Goal: Task Accomplishment & Management: Use online tool/utility

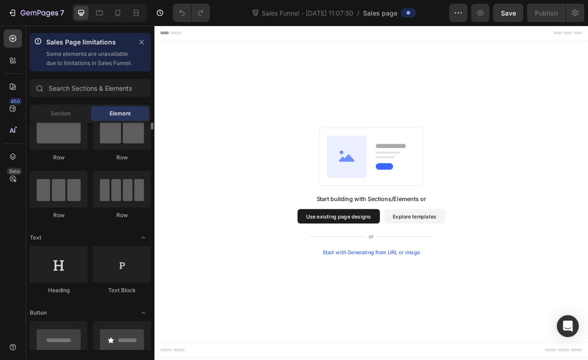
scroll to position [59, 0]
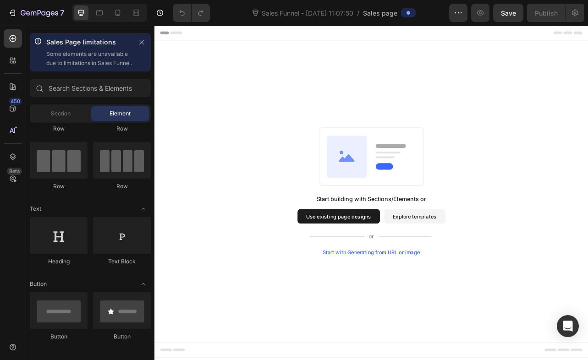
click at [389, 270] on button "Use existing page designs" at bounding box center [388, 267] width 104 height 18
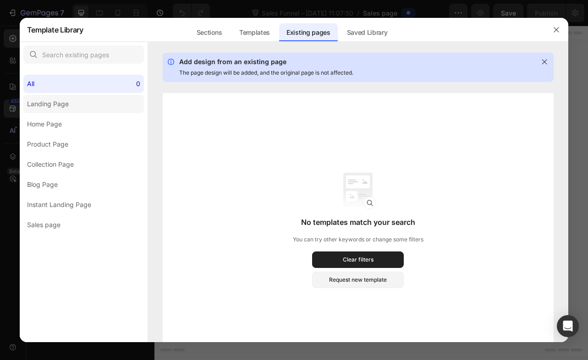
click at [61, 102] on div "Landing Page" at bounding box center [48, 104] width 42 height 11
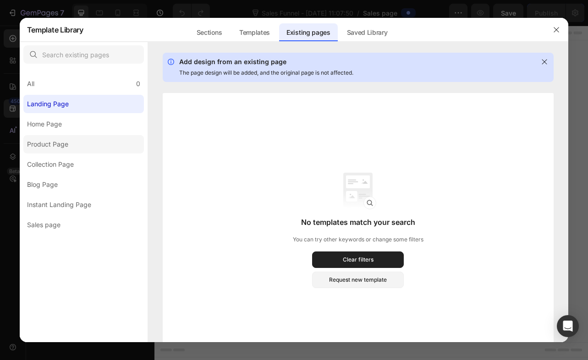
click at [34, 142] on div "Product Page" at bounding box center [47, 144] width 41 height 11
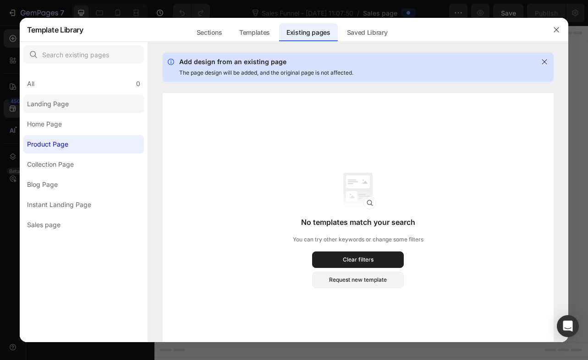
click at [45, 112] on label "Landing Page" at bounding box center [83, 104] width 121 height 18
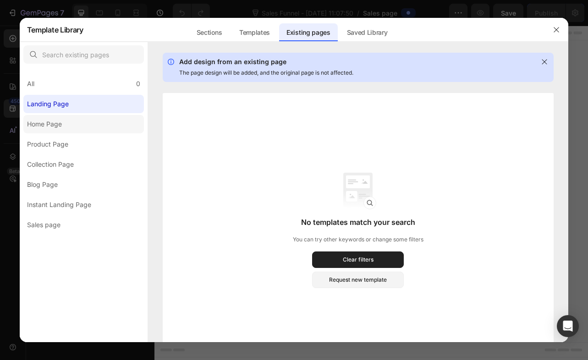
click at [51, 128] on div "Home Page" at bounding box center [44, 124] width 35 height 11
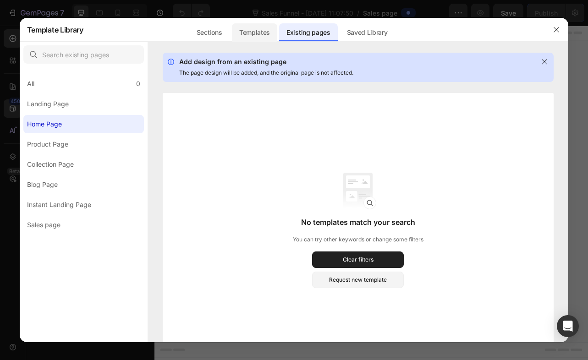
click at [252, 32] on div "Templates" at bounding box center [254, 32] width 45 height 18
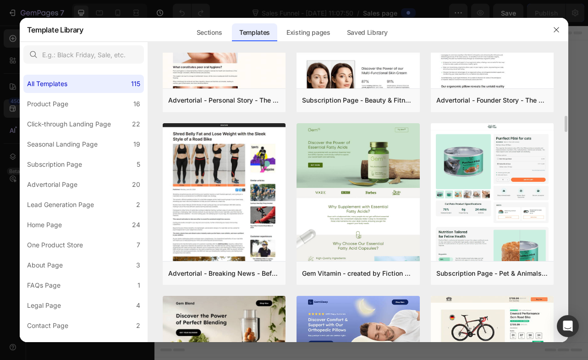
scroll to position [1142, 0]
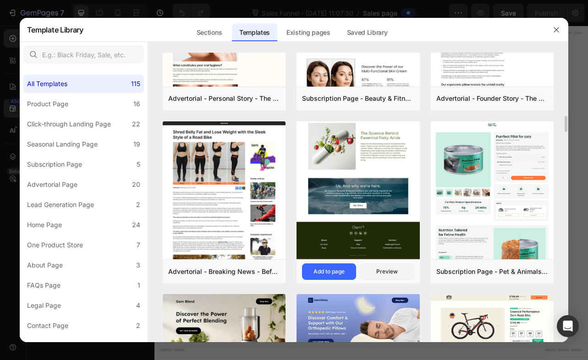
click at [368, 191] on img at bounding box center [357, 0] width 123 height 518
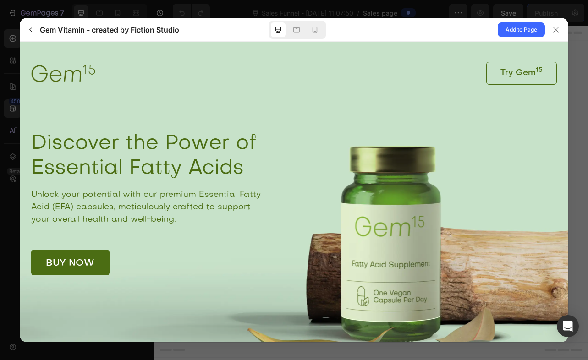
scroll to position [0, 0]
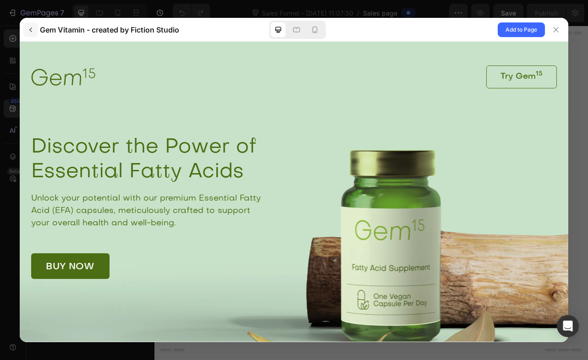
click at [29, 31] on icon "button" at bounding box center [30, 29] width 7 height 7
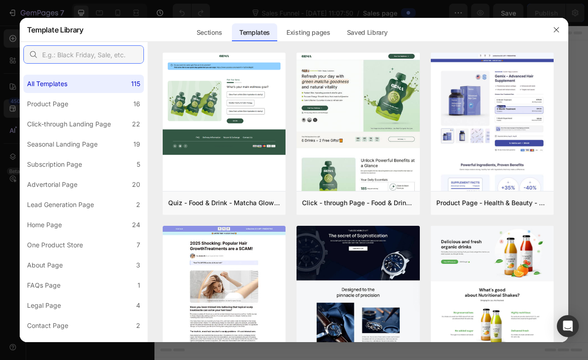
click at [77, 58] on input "text" at bounding box center [83, 54] width 121 height 18
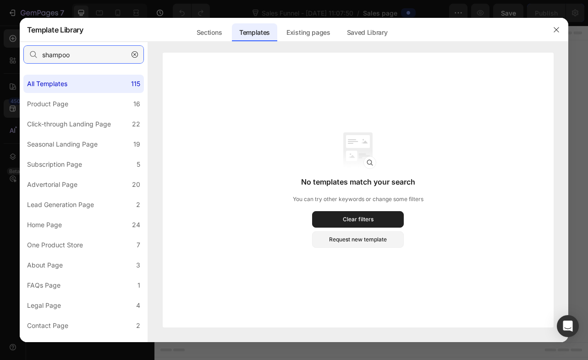
drag, startPoint x: 71, startPoint y: 55, endPoint x: 41, endPoint y: 55, distance: 30.3
click at [41, 55] on input "shampoo" at bounding box center [83, 54] width 121 height 18
type input "p"
type input "b"
type input "s"
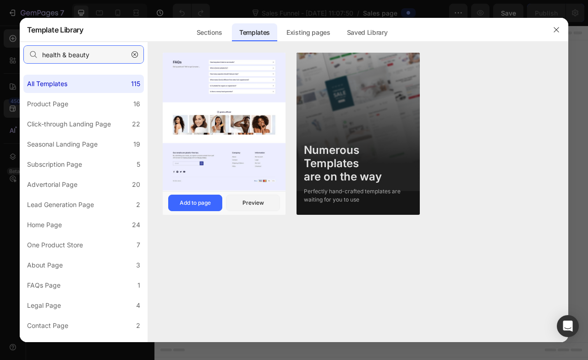
type input "health & beauty"
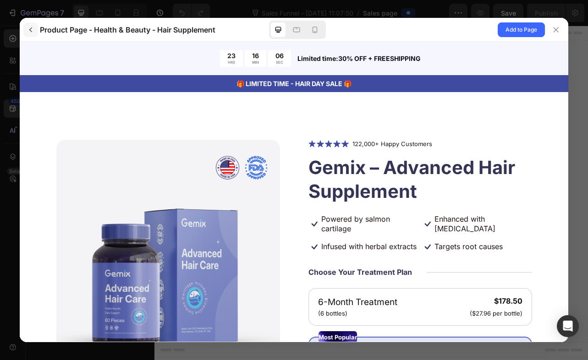
click at [30, 31] on icon "button" at bounding box center [30, 29] width 7 height 7
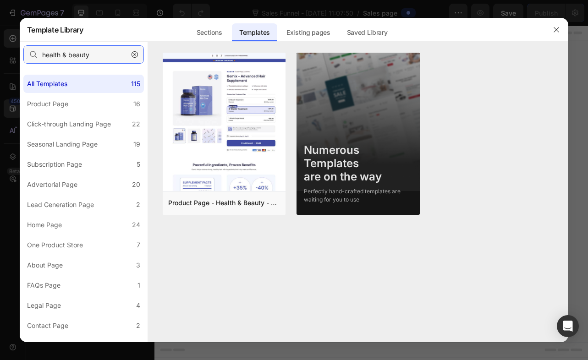
drag, startPoint x: 95, startPoint y: 55, endPoint x: 42, endPoint y: 55, distance: 53.6
click at [42, 55] on input "health & beauty" at bounding box center [83, 54] width 121 height 18
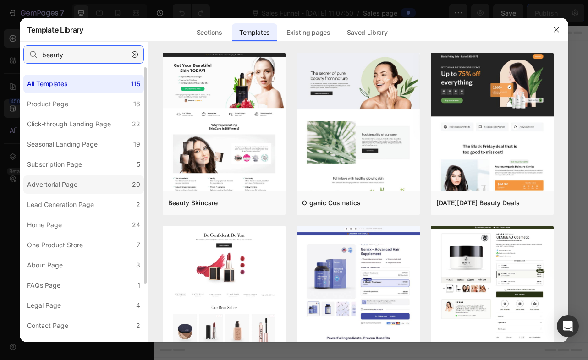
type input "beauty"
click at [75, 183] on div "Advertorial Page" at bounding box center [52, 184] width 50 height 11
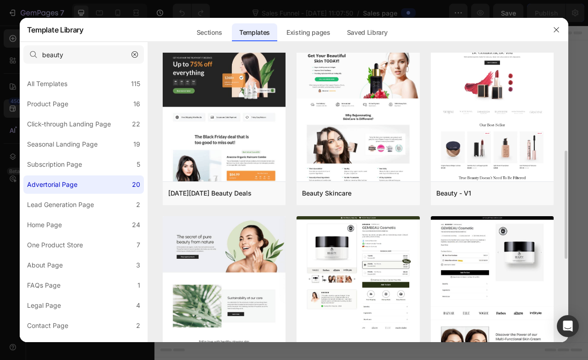
scroll to position [251, 0]
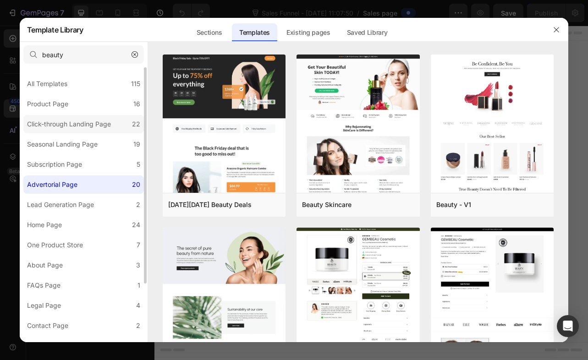
click at [99, 125] on div "Click-through Landing Page" at bounding box center [69, 124] width 84 height 11
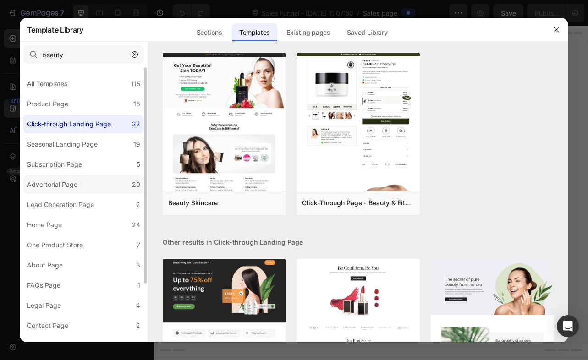
click at [86, 183] on label "Advertorial Page 20" at bounding box center [83, 184] width 121 height 18
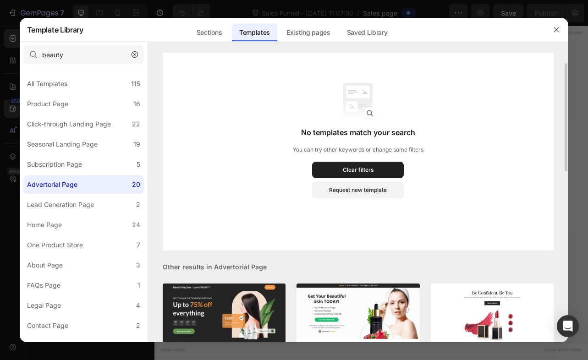
scroll to position [191, 0]
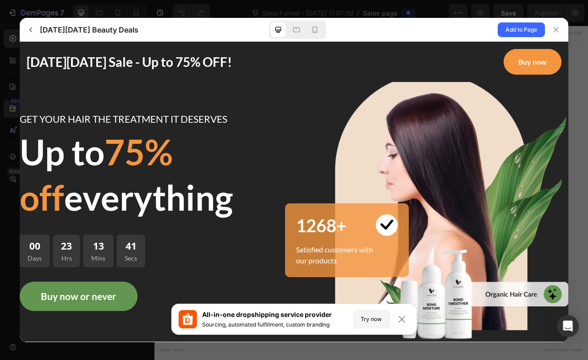
scroll to position [0, 0]
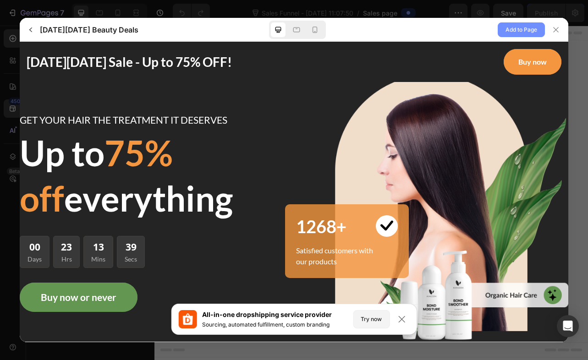
click at [512, 31] on span "Add to Page" at bounding box center [521, 29] width 32 height 11
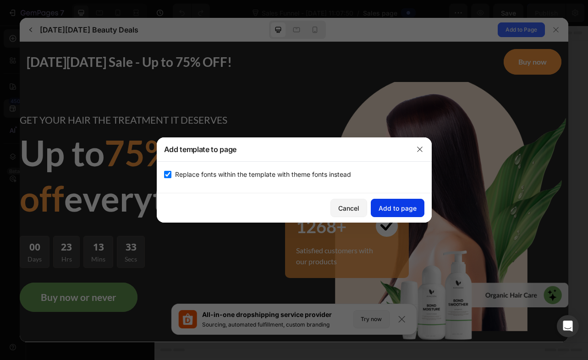
click at [400, 208] on div "Add to page" at bounding box center [397, 208] width 38 height 10
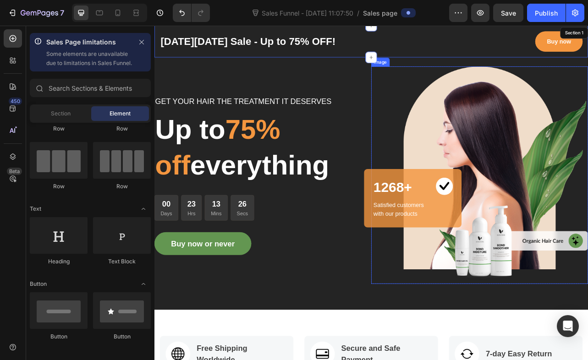
click at [587, 184] on img at bounding box center [566, 215] width 275 height 276
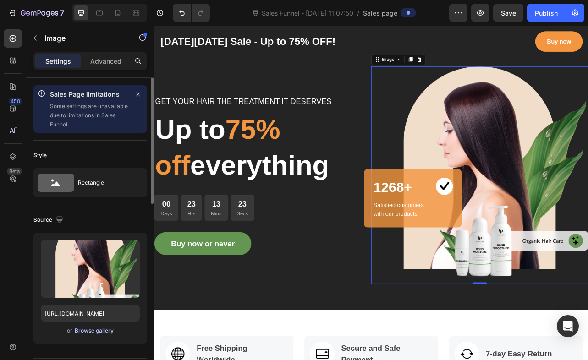
click at [82, 332] on div "Browse gallery" at bounding box center [94, 331] width 39 height 8
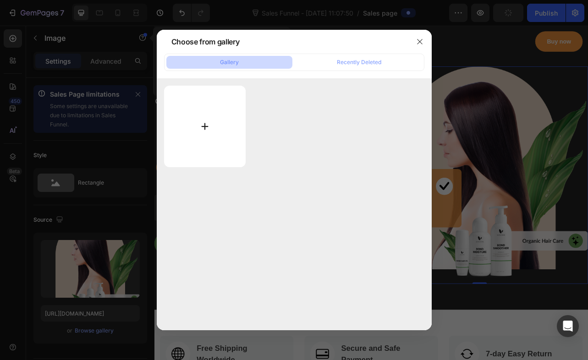
click at [203, 127] on input "file" at bounding box center [205, 127] width 82 height 82
type input "C:\fakepath\2 - Flightline.png"
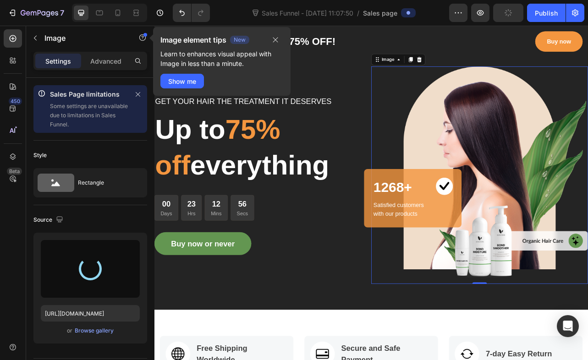
type input "[URL][DOMAIN_NAME]"
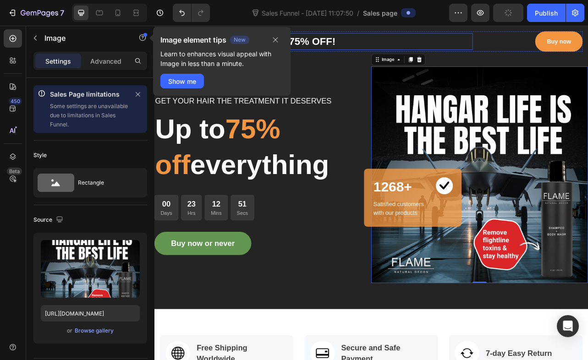
click at [403, 45] on p "[DATE][DATE] Sale - Up to 75% OFF!" at bounding box center [359, 45] width 395 height 19
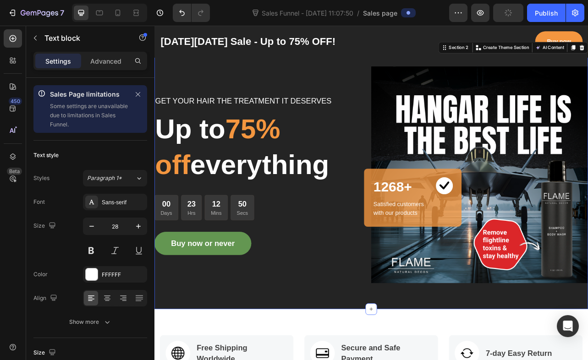
click at [402, 70] on div "GET YOUR HAIR THE TREATMENT IT DESERVES Text block Up to 75% off everything Hea…" at bounding box center [429, 214] width 550 height 341
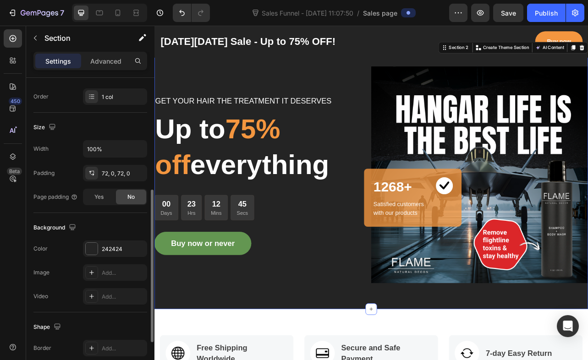
scroll to position [227, 0]
click at [91, 245] on div at bounding box center [92, 247] width 12 height 12
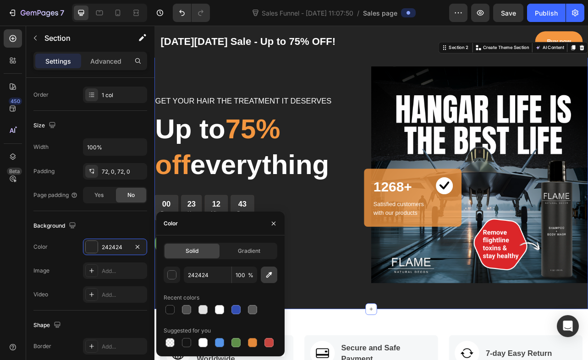
click at [266, 274] on icon "button" at bounding box center [268, 274] width 9 height 9
type input "080808"
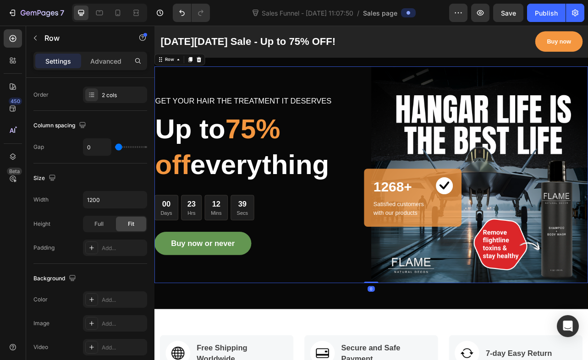
click at [390, 280] on div "GET YOUR HAIR THE TREATMENT IT DESERVES Text block Up to 75% off everything Hea…" at bounding box center [291, 214] width 275 height 275
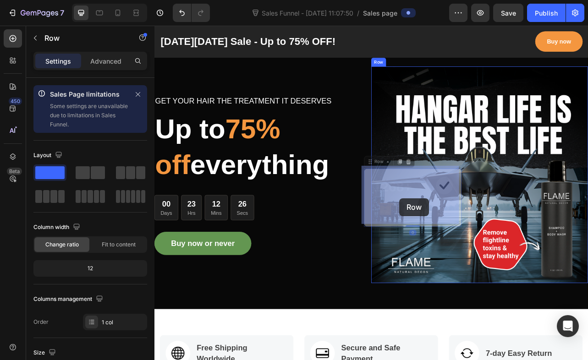
drag, startPoint x: 502, startPoint y: 241, endPoint x: 492, endPoint y: 241, distance: 10.1
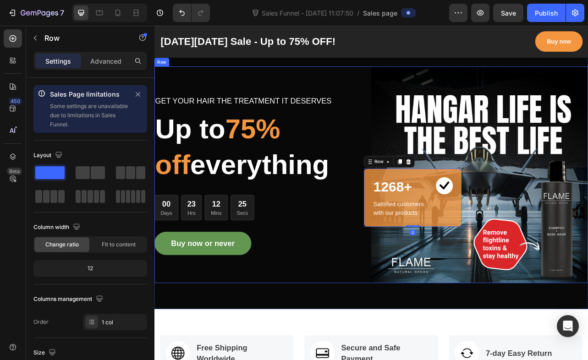
click at [371, 278] on div "GET YOUR HAIR THE TREATMENT IT DESERVES Text block Up to 75% off everything Hea…" at bounding box center [291, 214] width 275 height 275
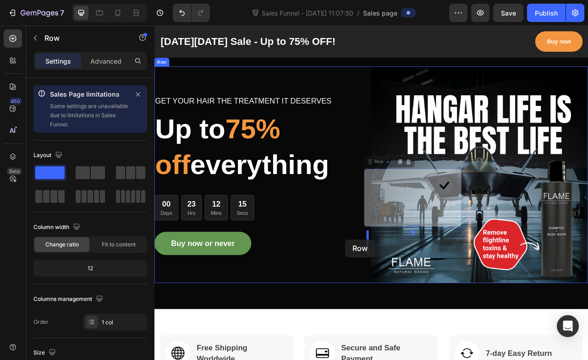
drag, startPoint x: 477, startPoint y: 211, endPoint x: 396, endPoint y: 297, distance: 118.0
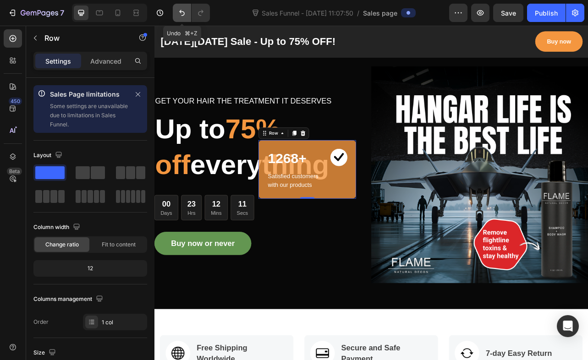
click at [179, 10] on icon "Undo/Redo" at bounding box center [181, 12] width 9 height 9
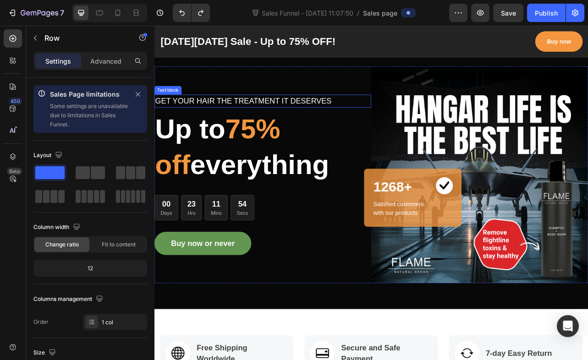
click at [319, 118] on p "GET YOUR HAIR THE TREATMENT IT DESERVES" at bounding box center [291, 121] width 273 height 15
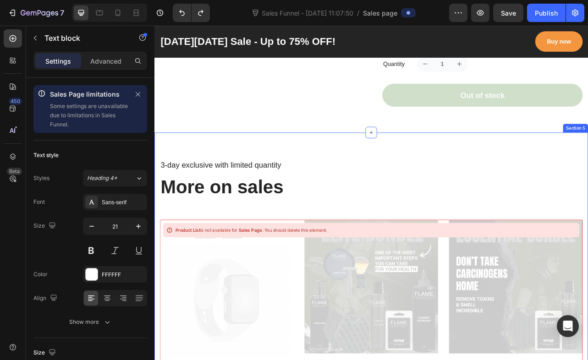
scroll to position [842, 0]
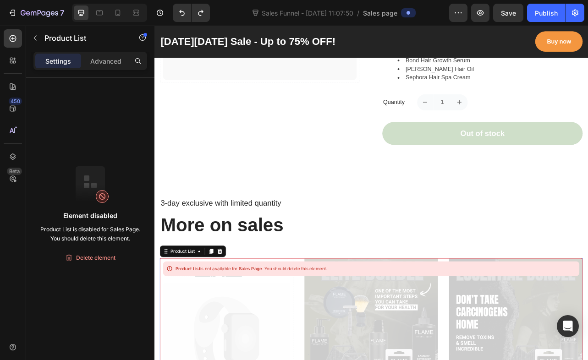
scroll to position [760, 0]
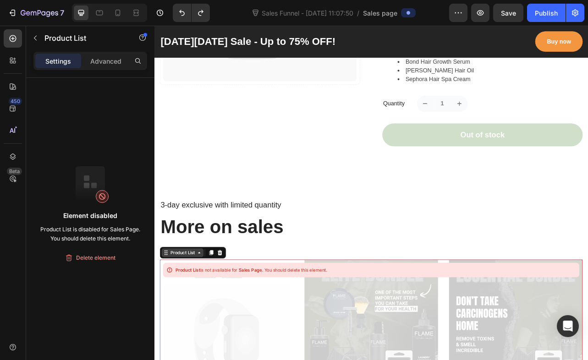
click at [211, 314] on icon at bounding box center [211, 313] width 7 height 7
click at [211, 316] on icon at bounding box center [211, 313] width 7 height 7
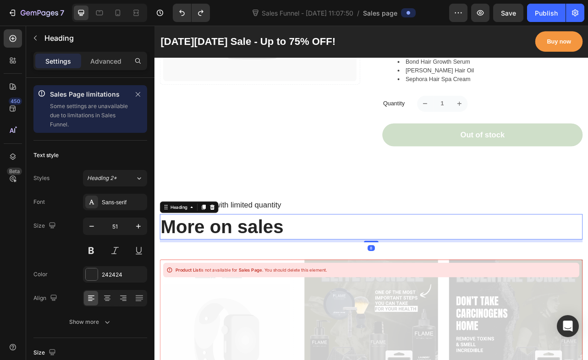
click at [381, 283] on p "More on sales" at bounding box center [429, 281] width 534 height 30
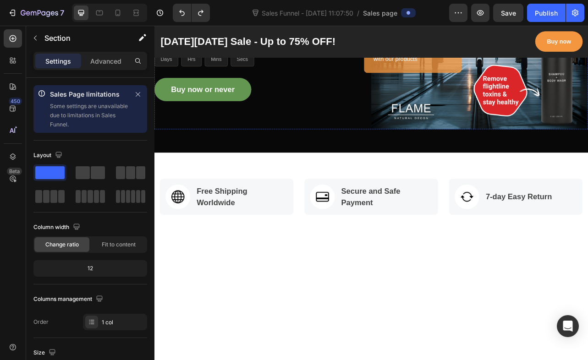
scroll to position [0, 0]
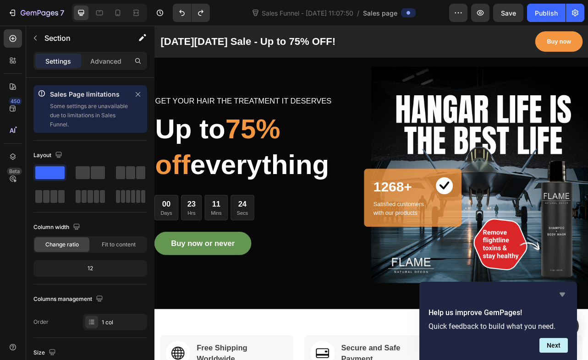
click at [561, 294] on icon "Hide survey" at bounding box center [561, 295] width 5 height 4
